Goal: Transaction & Acquisition: Purchase product/service

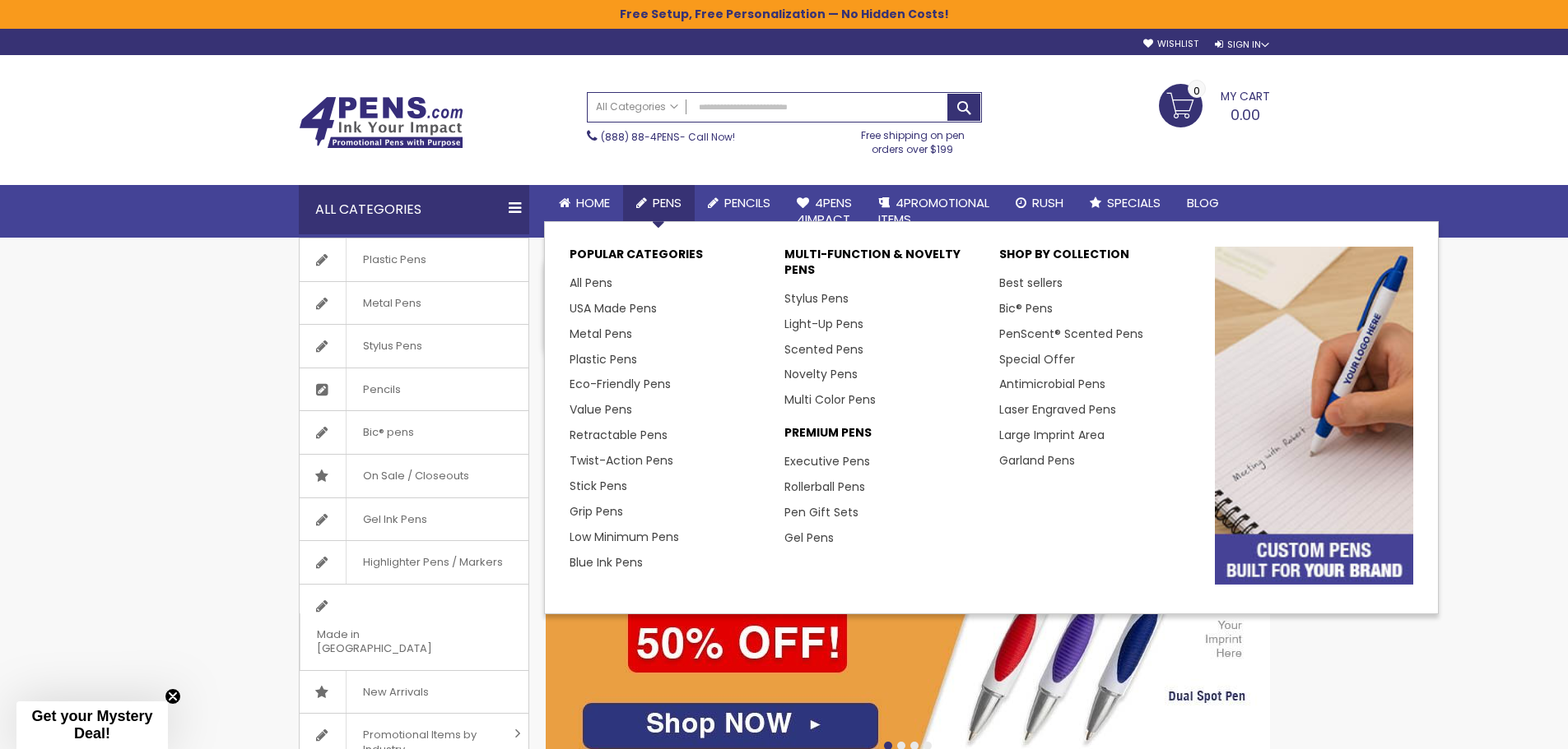
click at [660, 202] on span "Pens" at bounding box center [667, 203] width 29 height 18
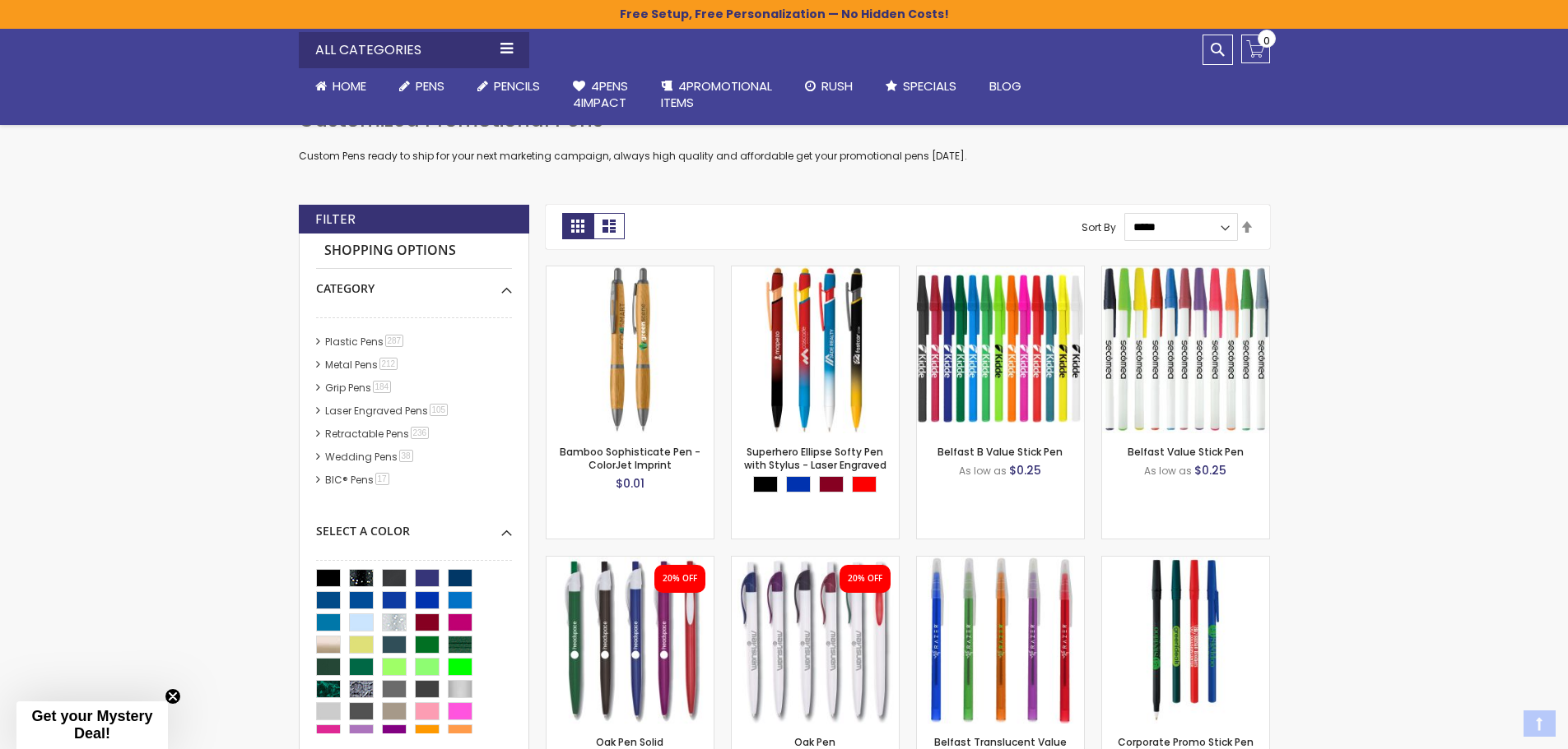
scroll to position [329, 0]
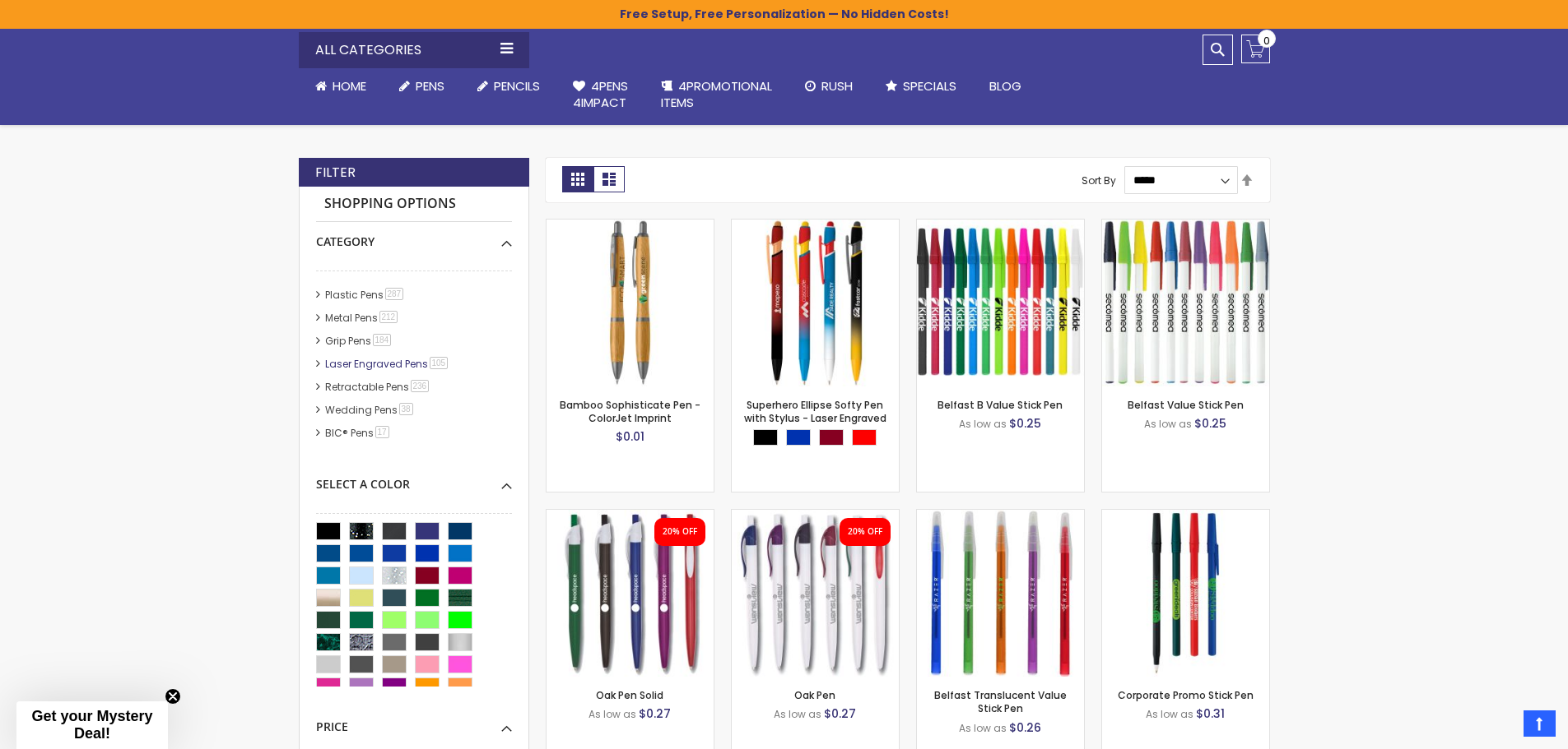
click at [369, 359] on link "Laser Engraved Pens 105 item" at bounding box center [388, 364] width 134 height 14
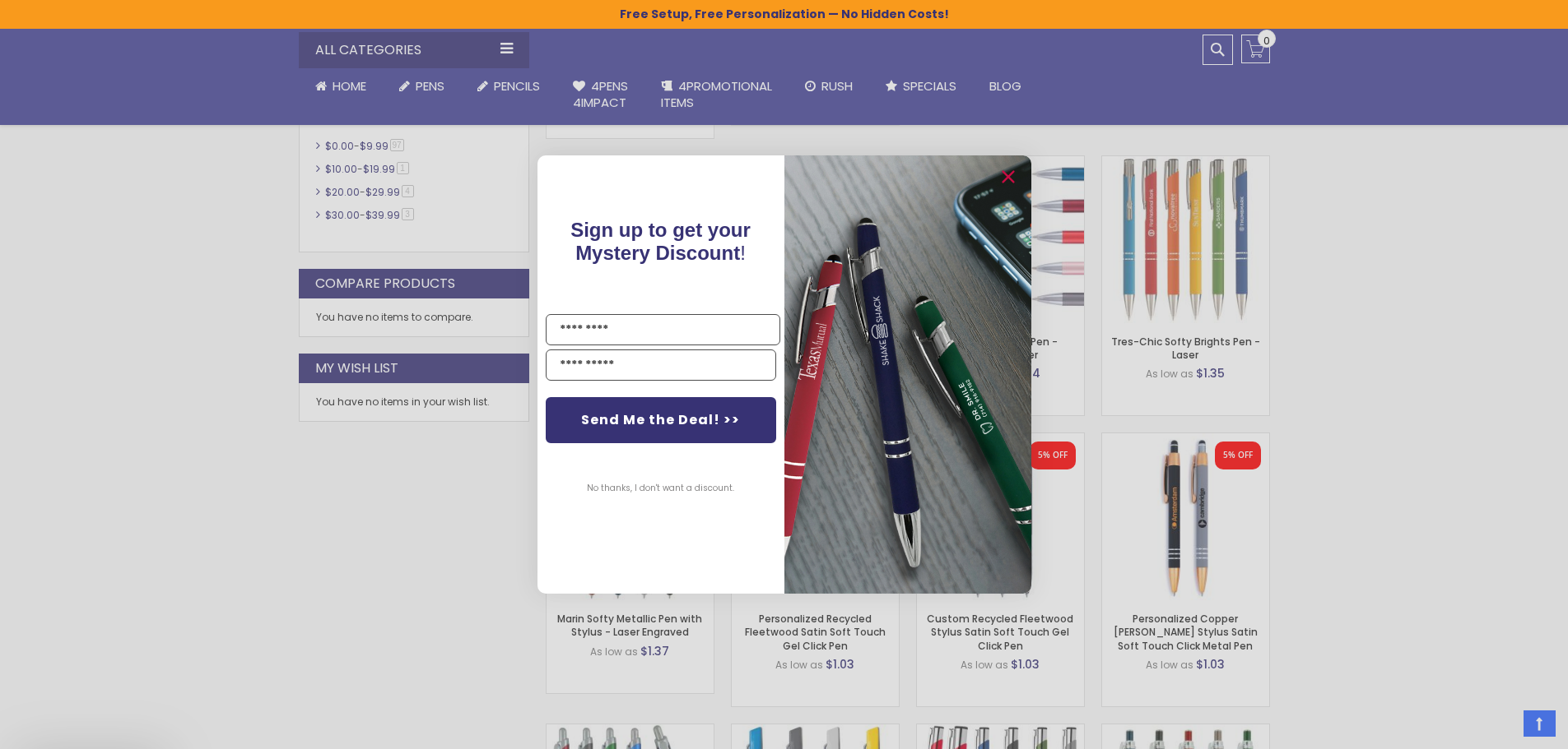
scroll to position [987, 0]
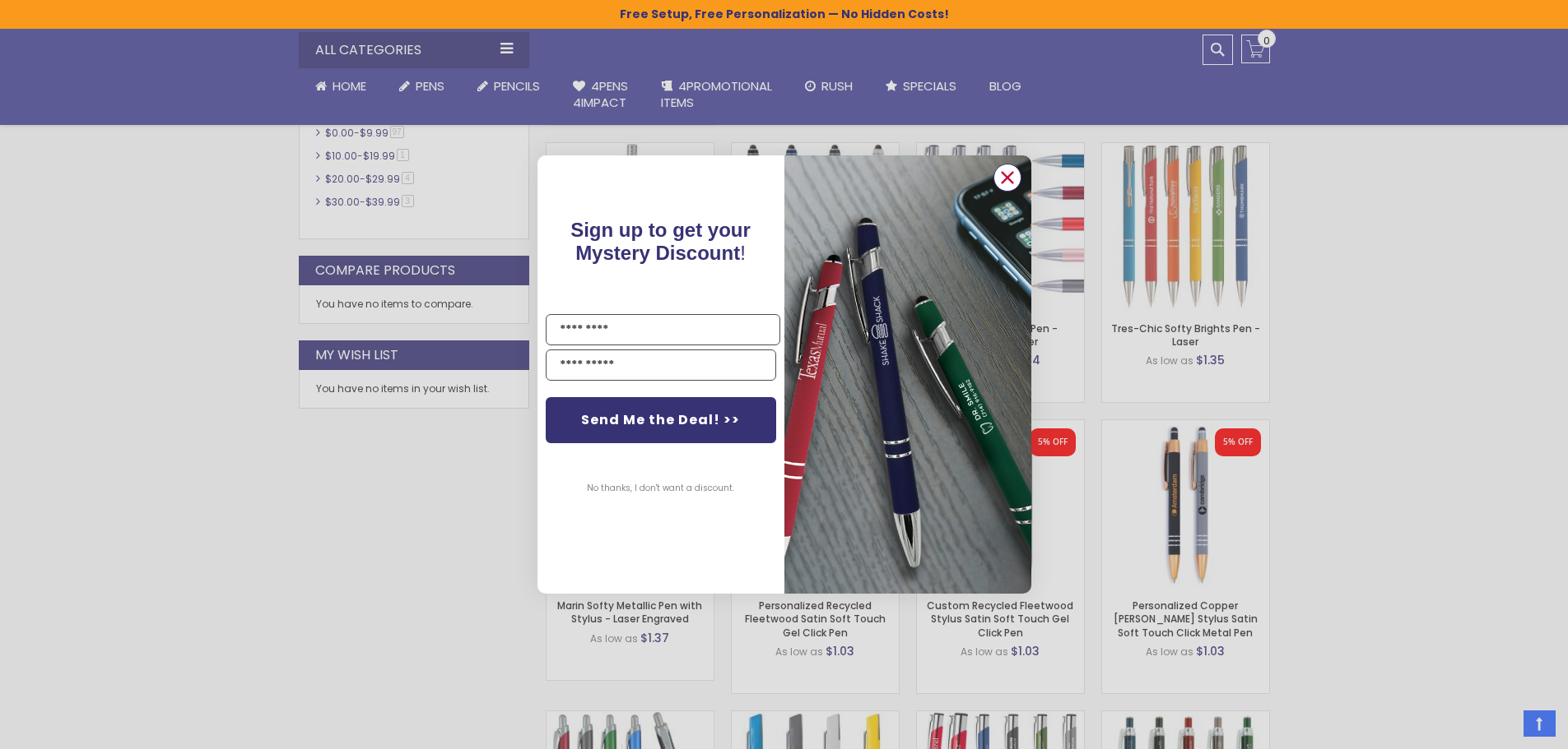
click at [1004, 175] on icon "Close dialog" at bounding box center [1006, 177] width 11 height 11
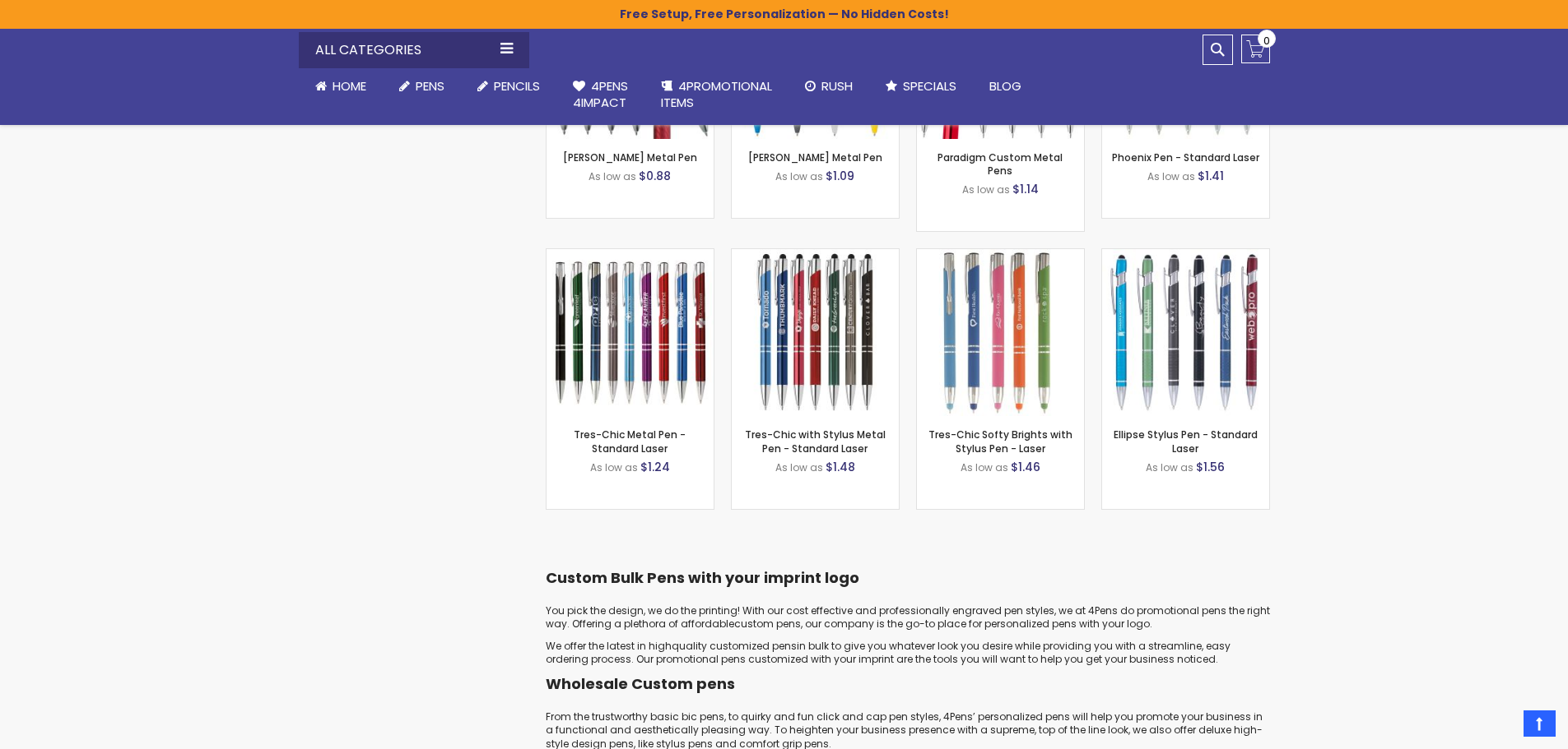
scroll to position [1809, 0]
